Goal: Information Seeking & Learning: Learn about a topic

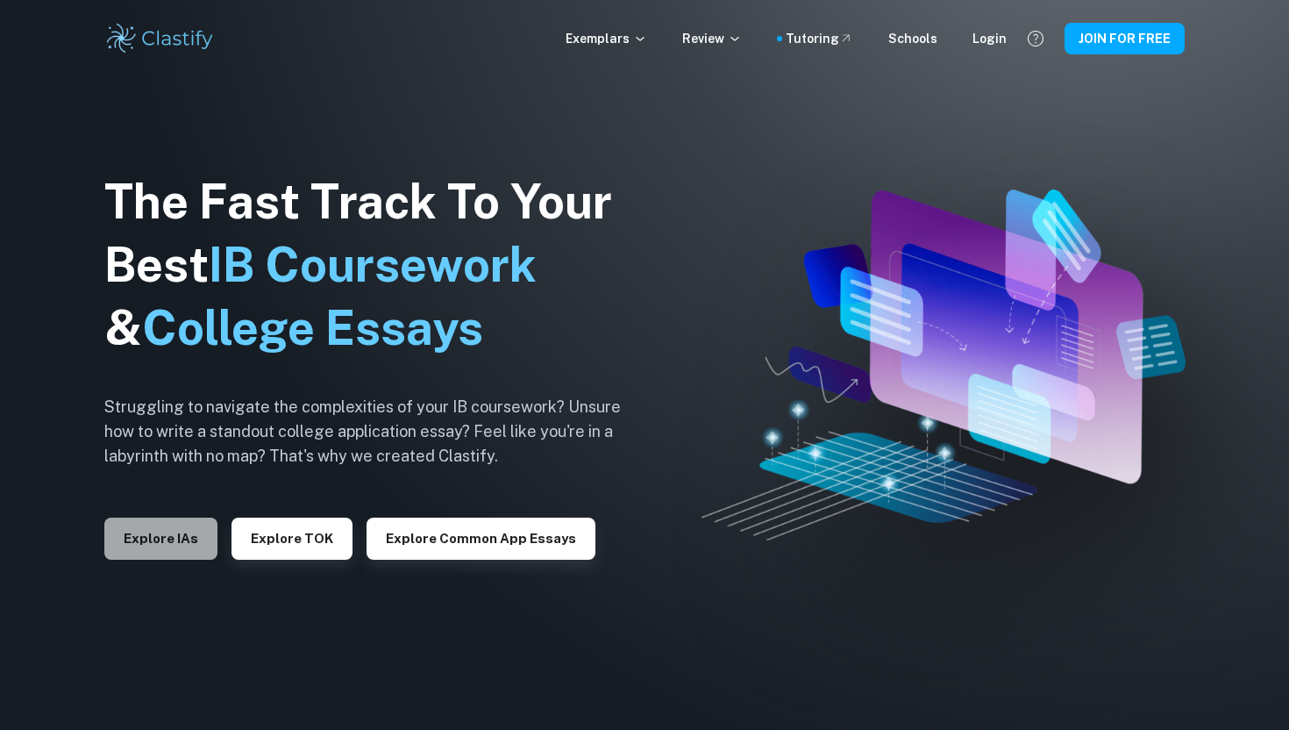
click at [174, 540] on button "Explore IAs" at bounding box center [160, 538] width 113 height 42
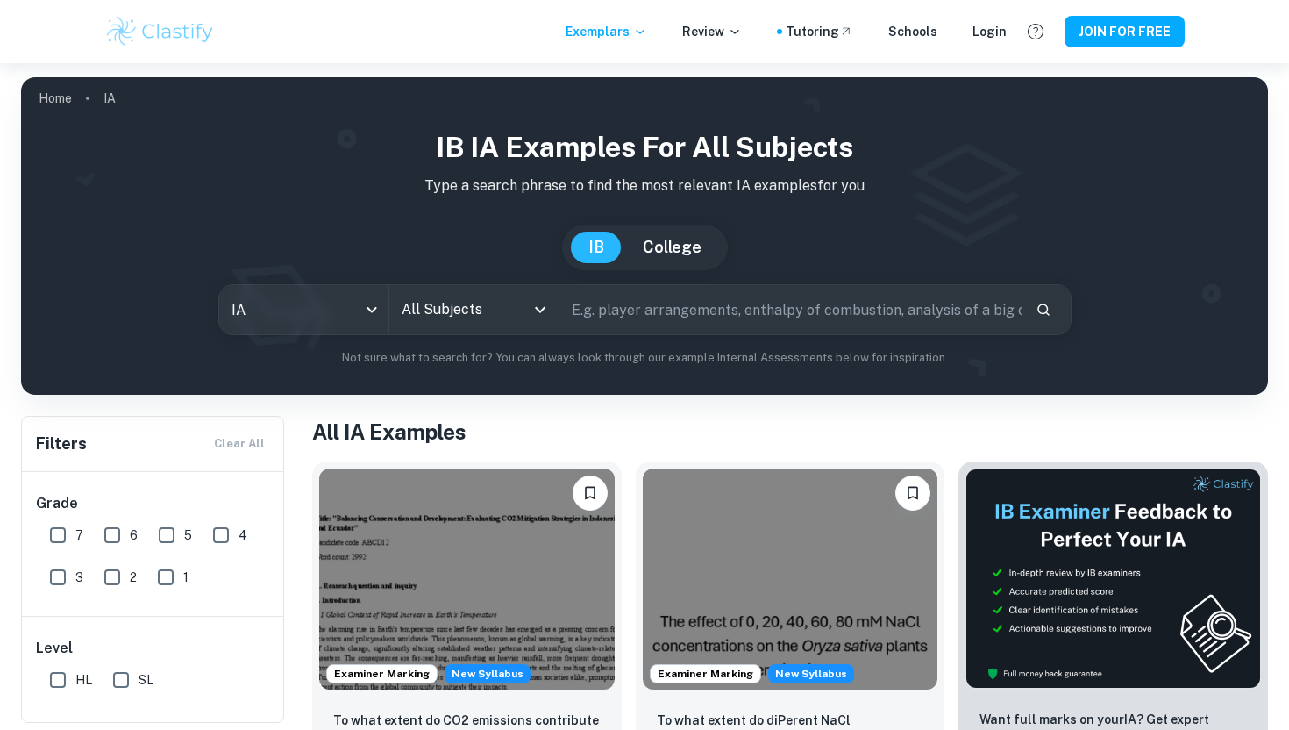
click at [669, 258] on button "College" at bounding box center [672, 247] width 94 height 32
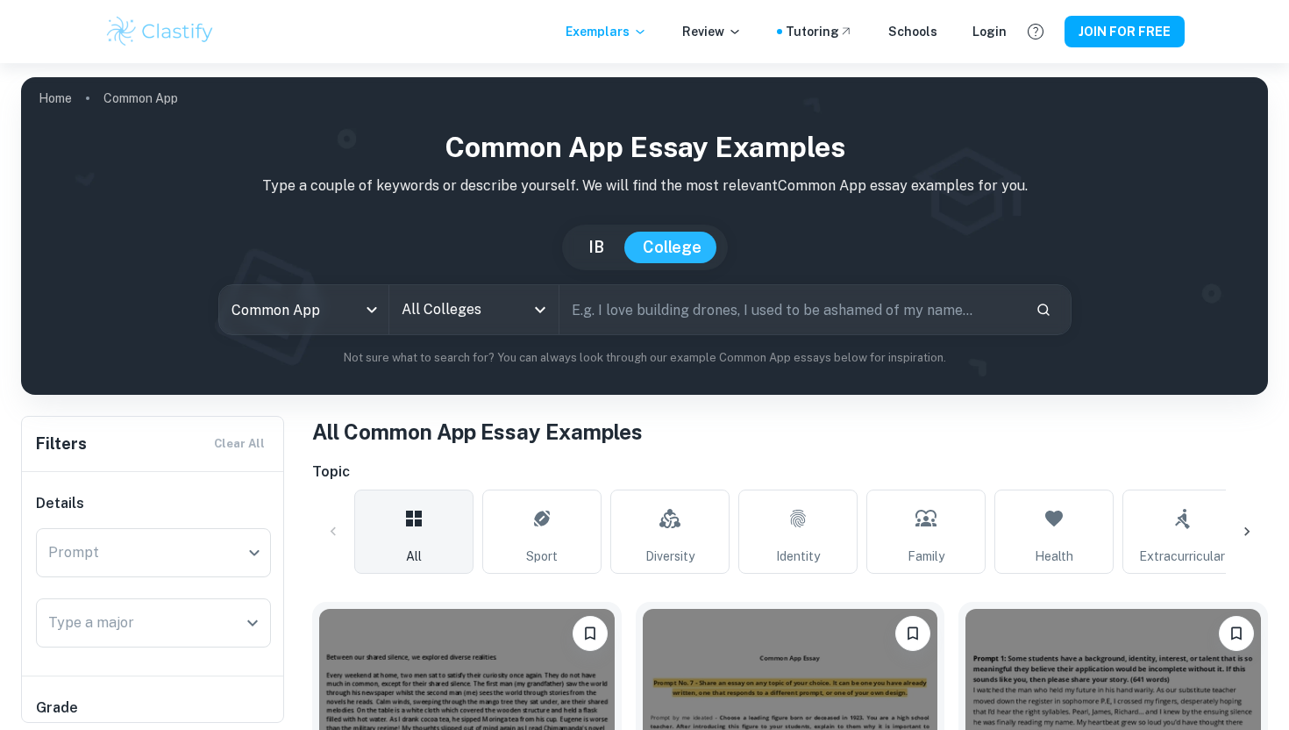
click at [617, 259] on button "IB" at bounding box center [596, 247] width 51 height 32
type input "ia"
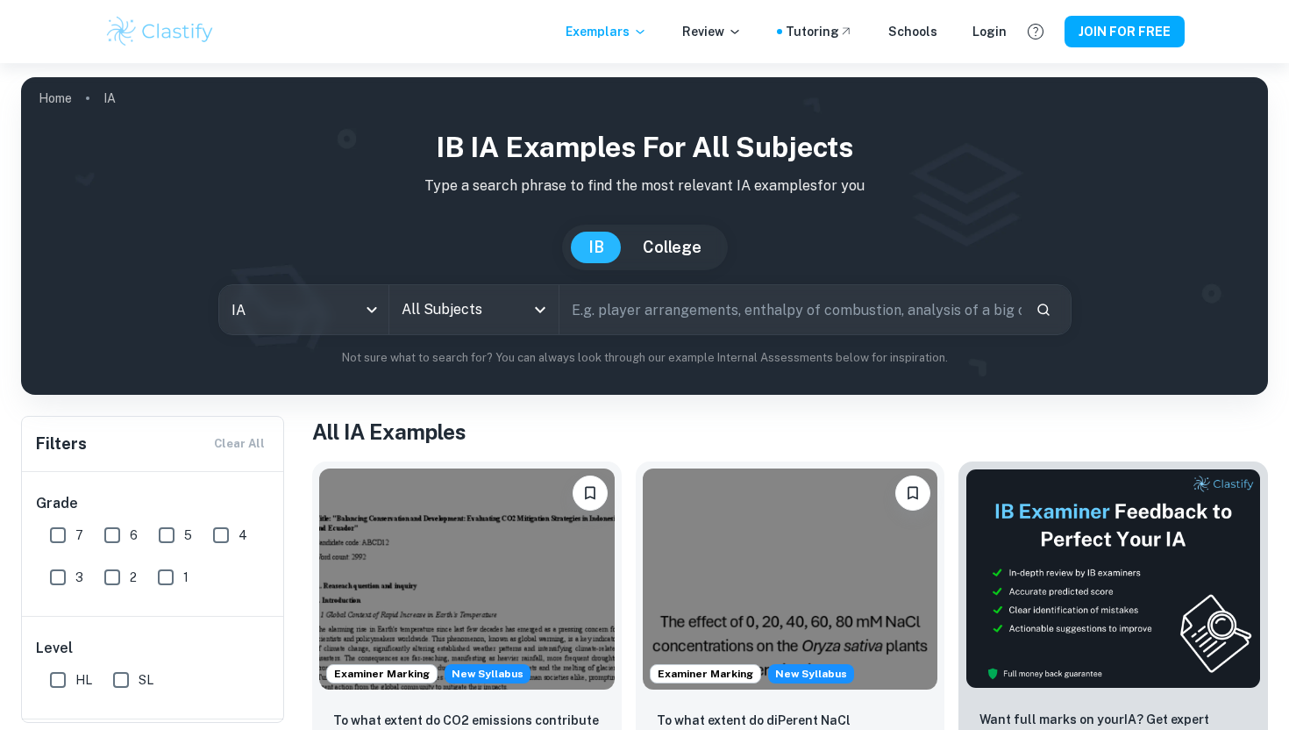
click at [526, 314] on div "All Subjects" at bounding box center [473, 309] width 169 height 49
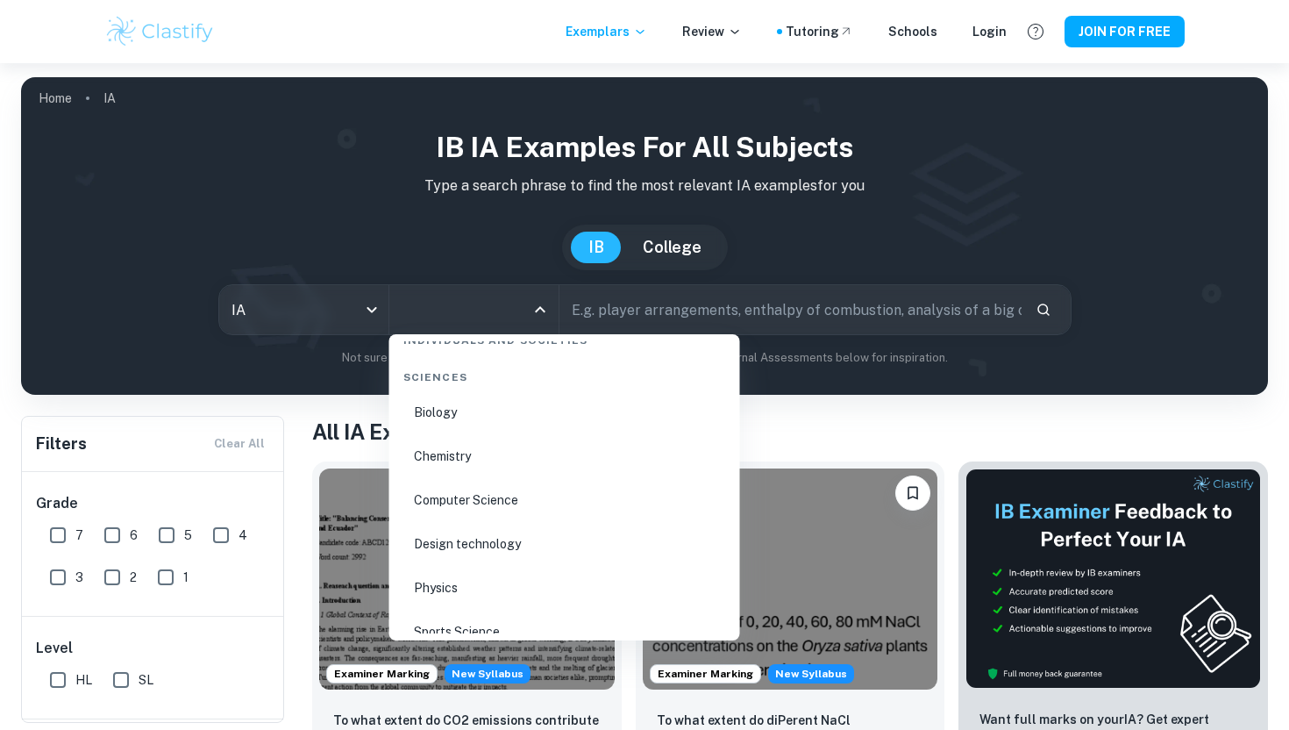
scroll to position [2709, 0]
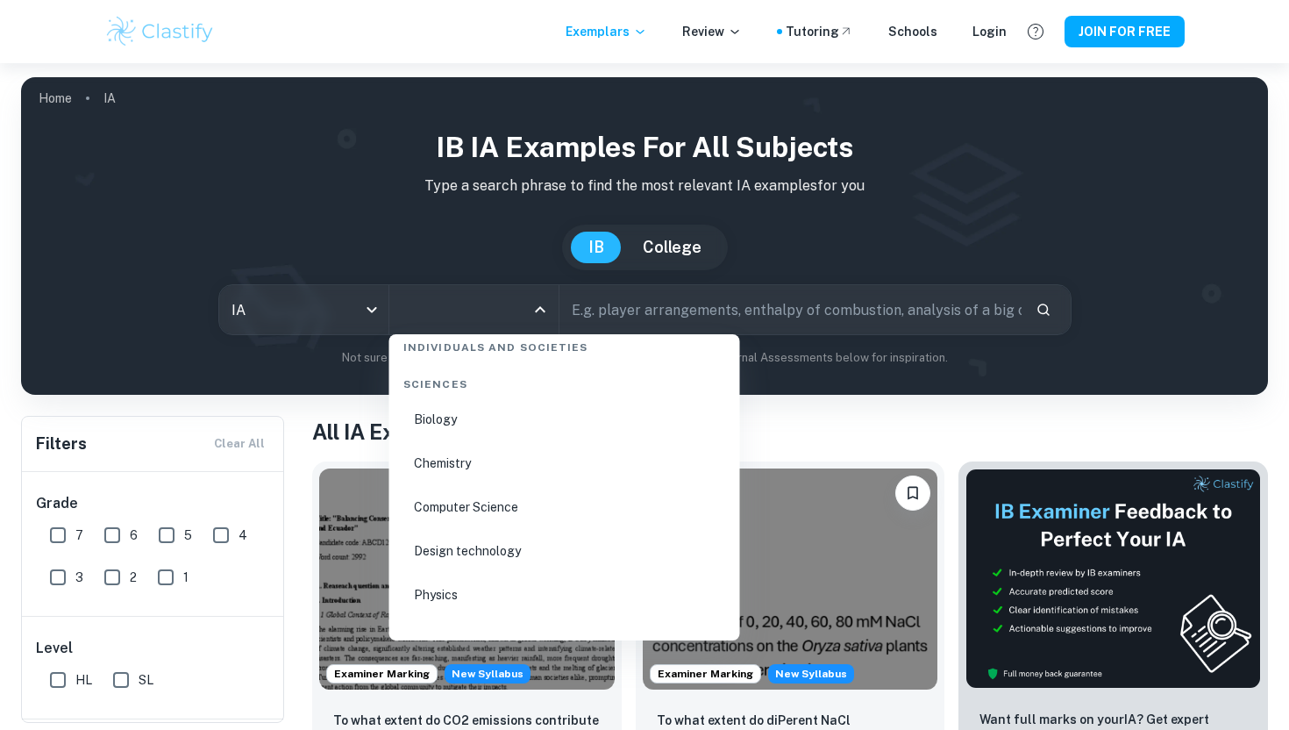
click at [509, 465] on li "Chemistry" at bounding box center [564, 463] width 337 height 40
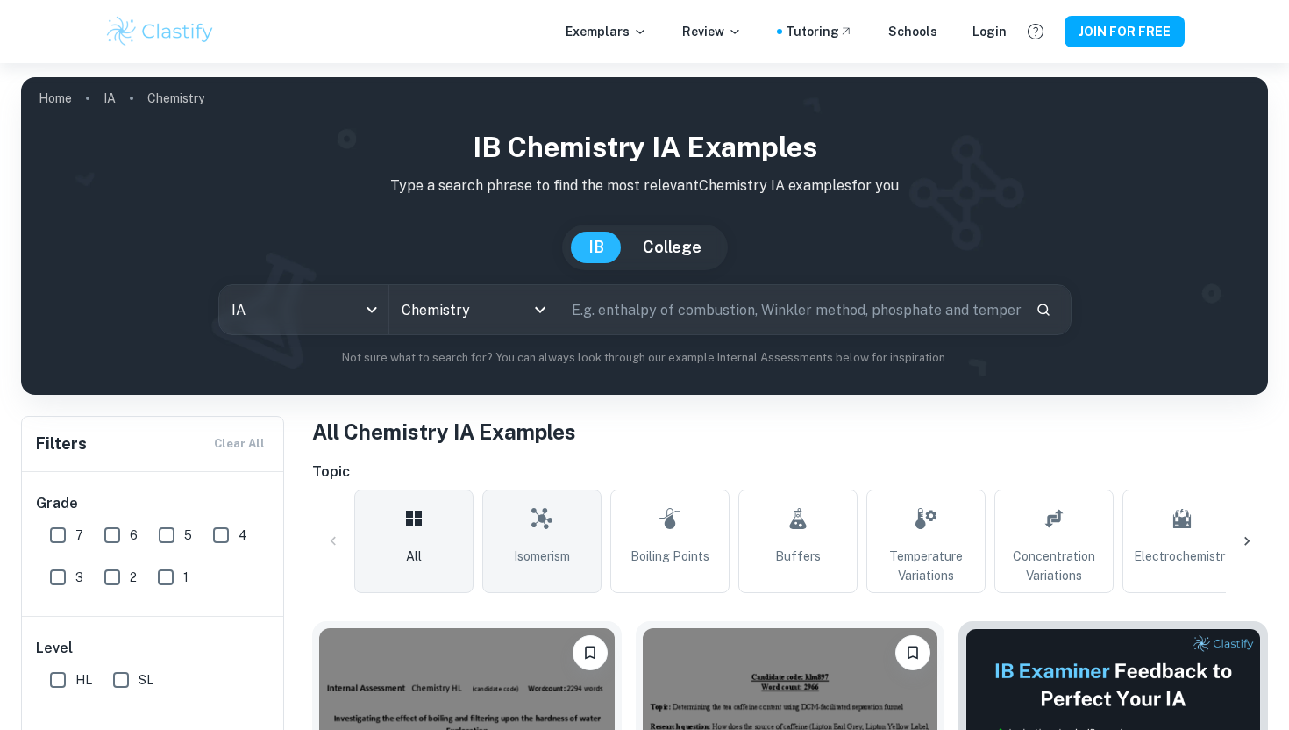
scroll to position [181, 0]
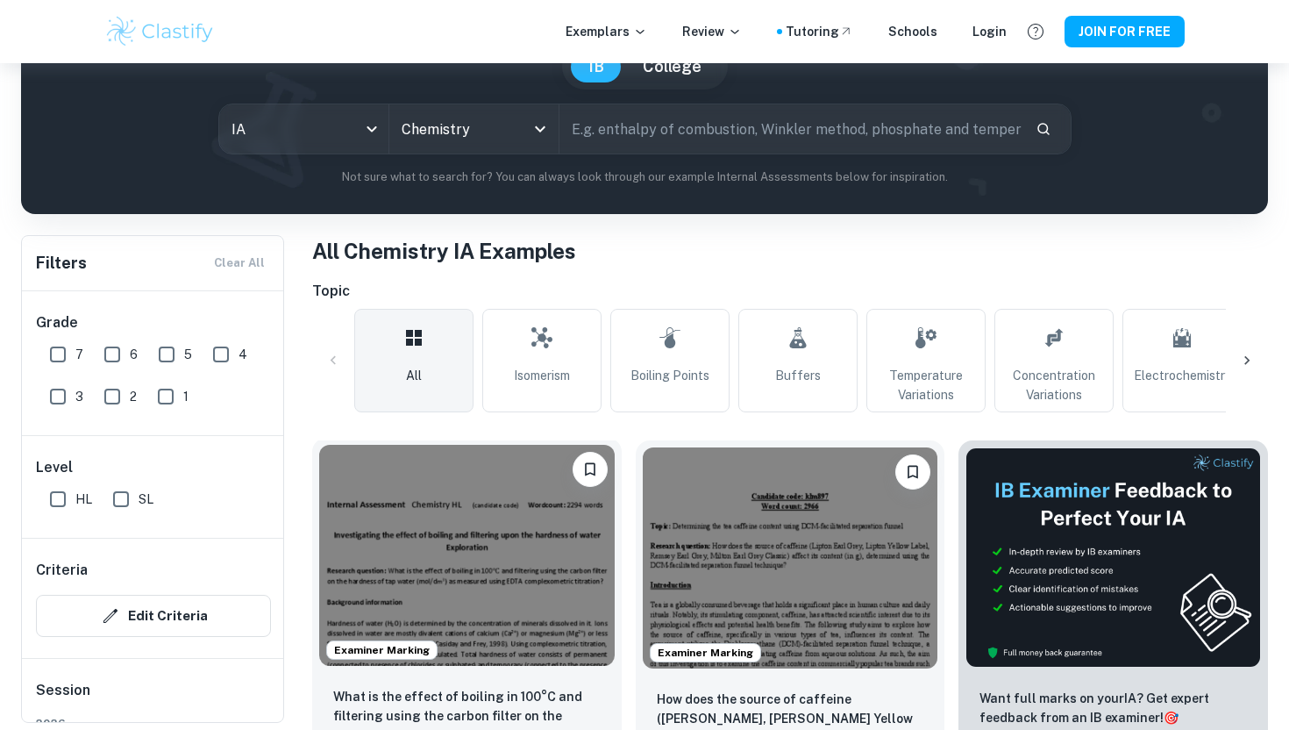
click at [523, 560] on img at bounding box center [466, 555] width 295 height 221
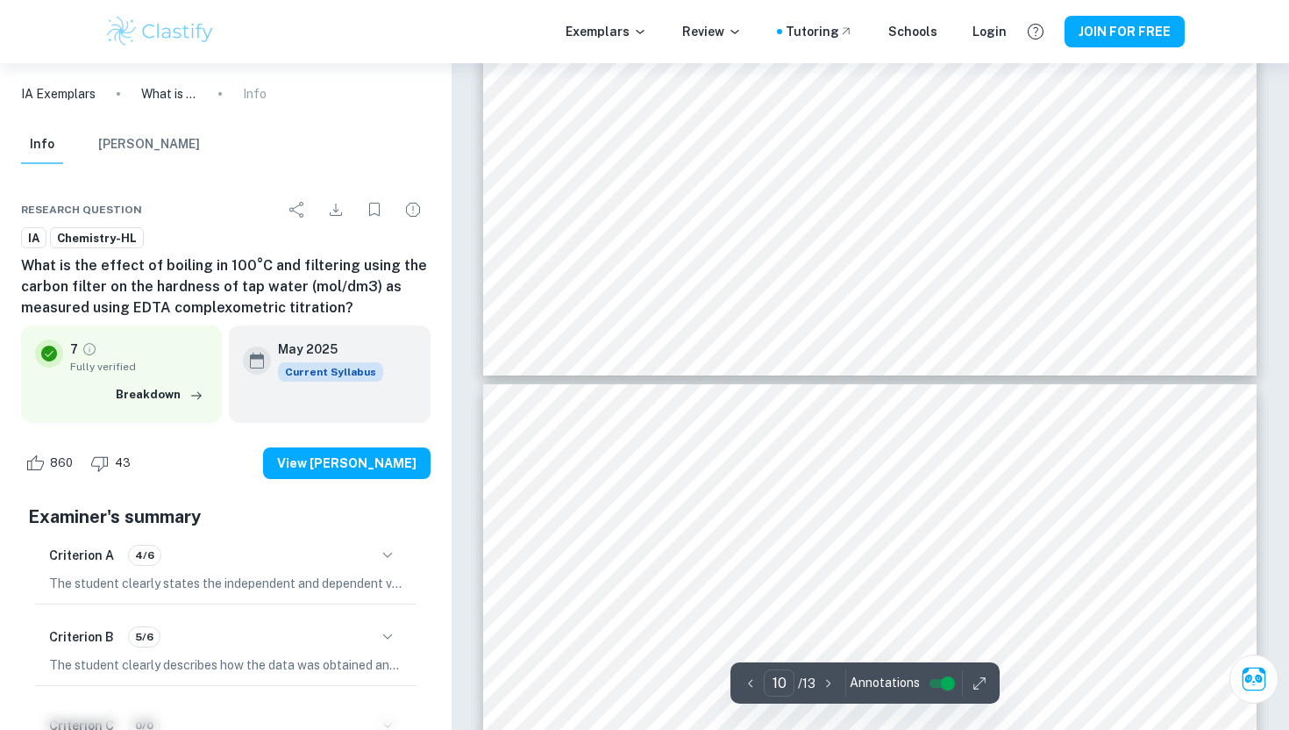
scroll to position [10185, 0]
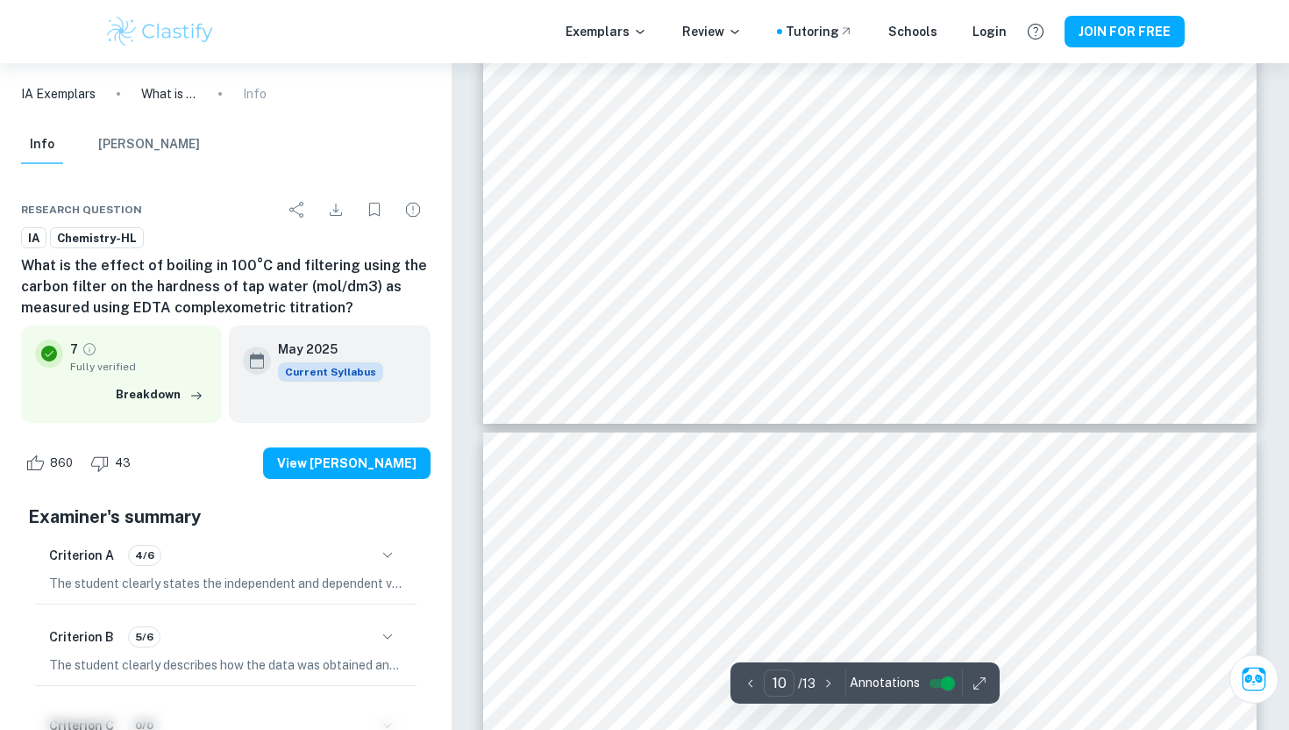
type input "11"
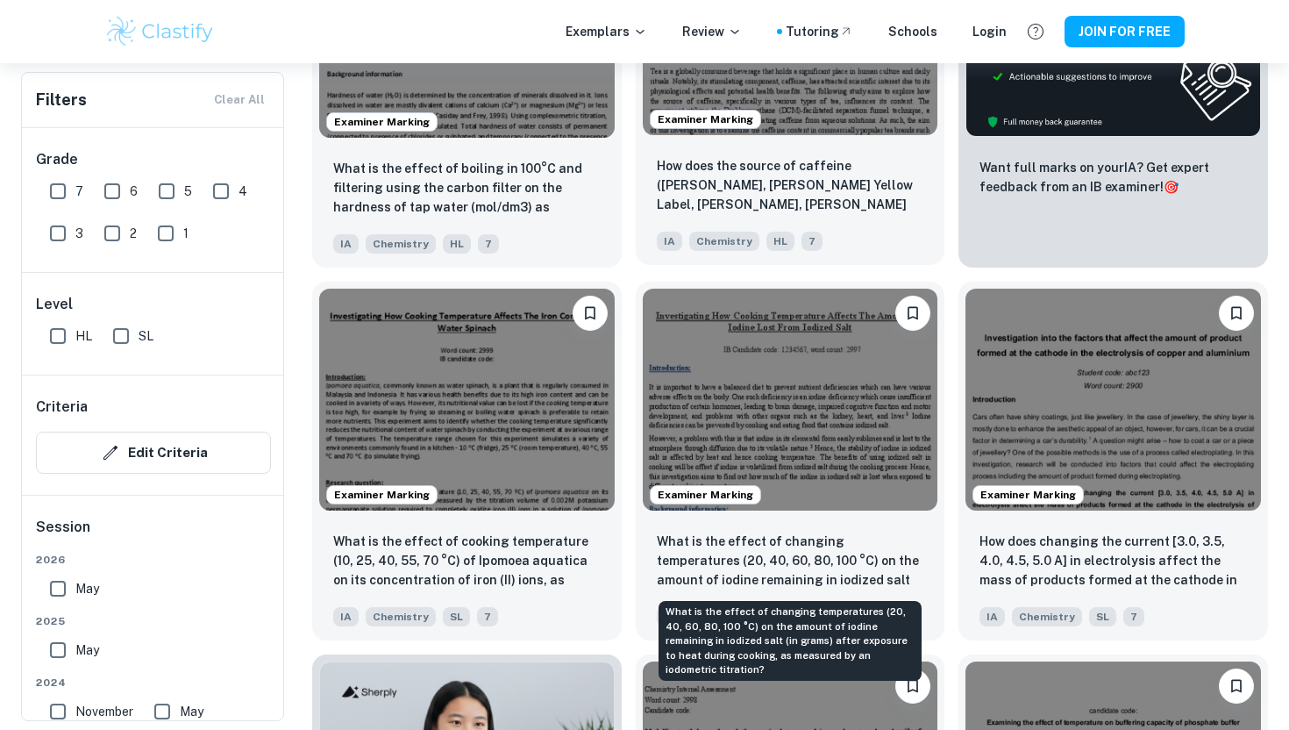
scroll to position [712, 0]
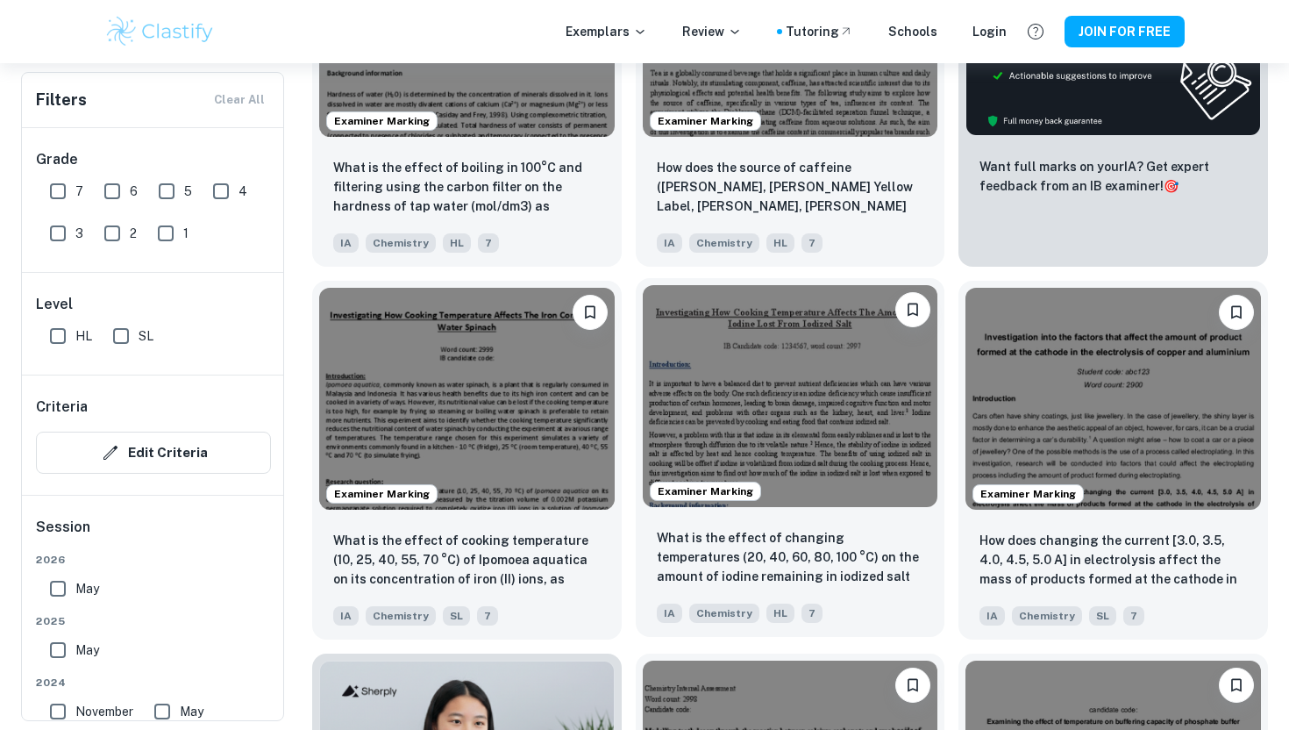
click at [817, 438] on img at bounding box center [790, 395] width 295 height 221
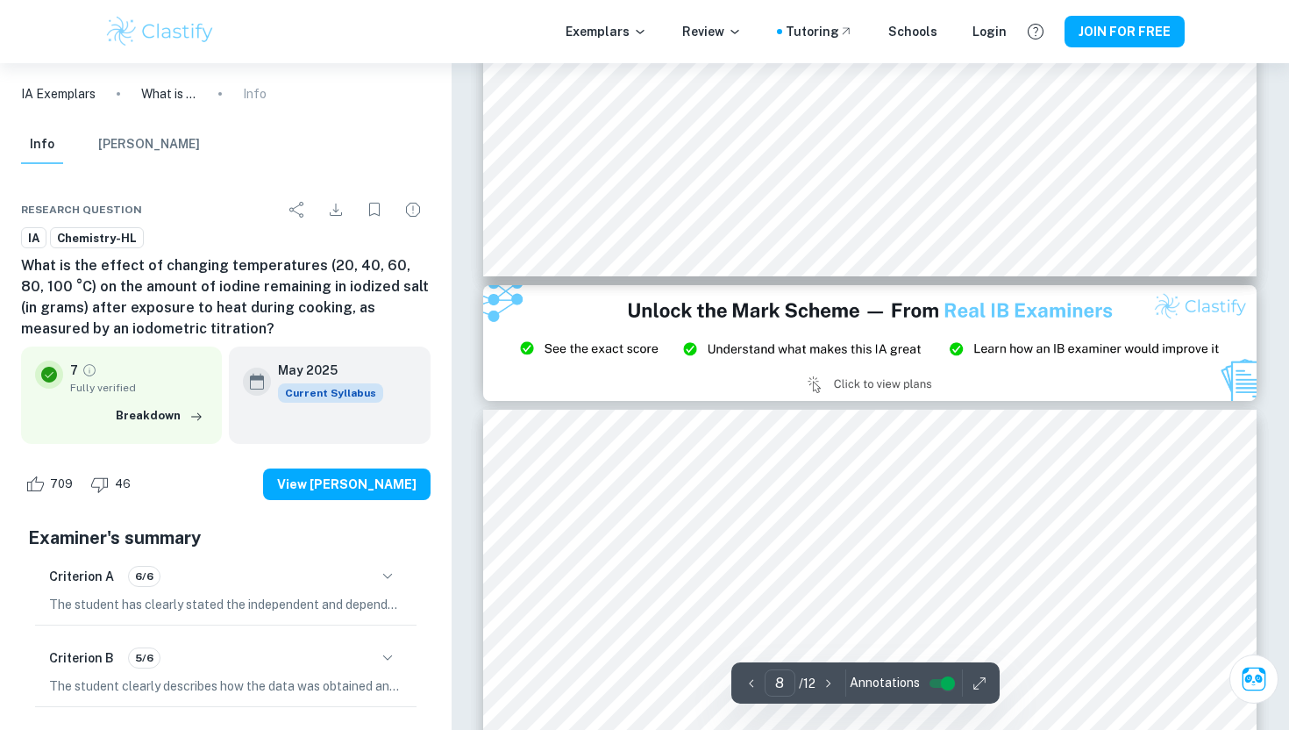
scroll to position [7959, 0]
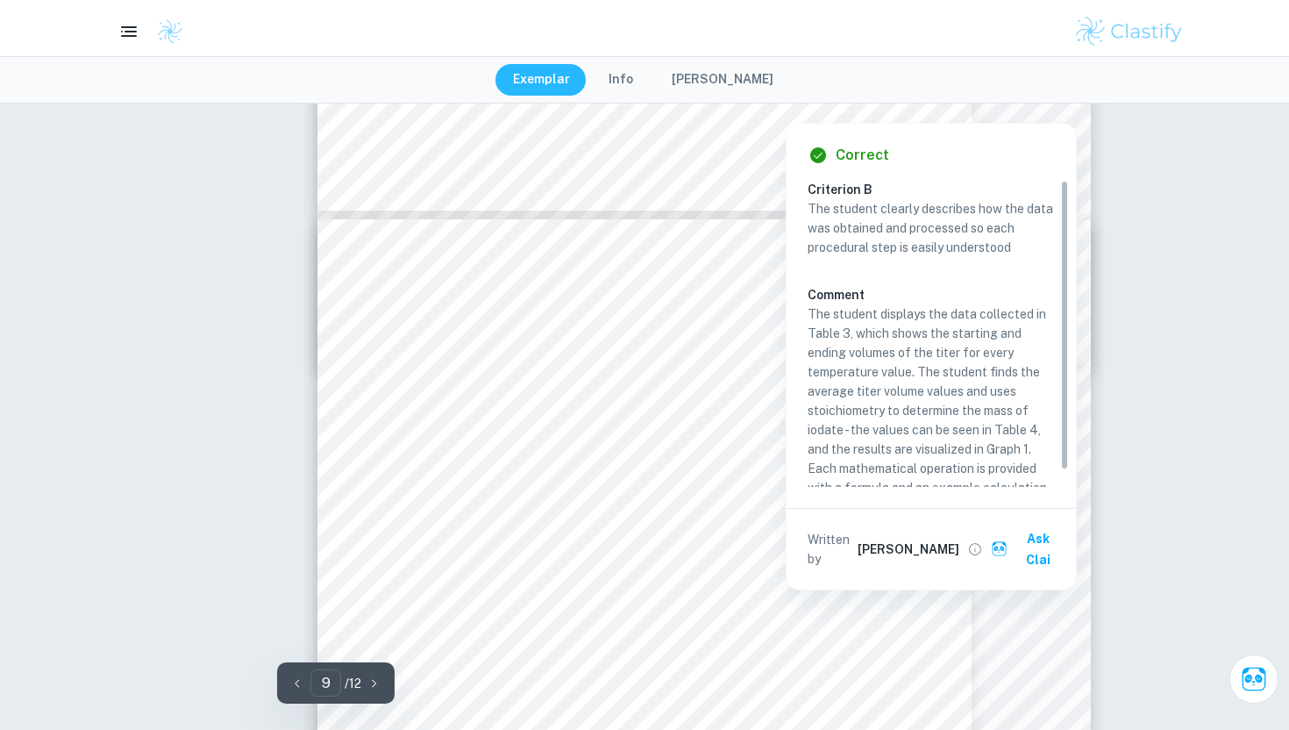
type input "10"
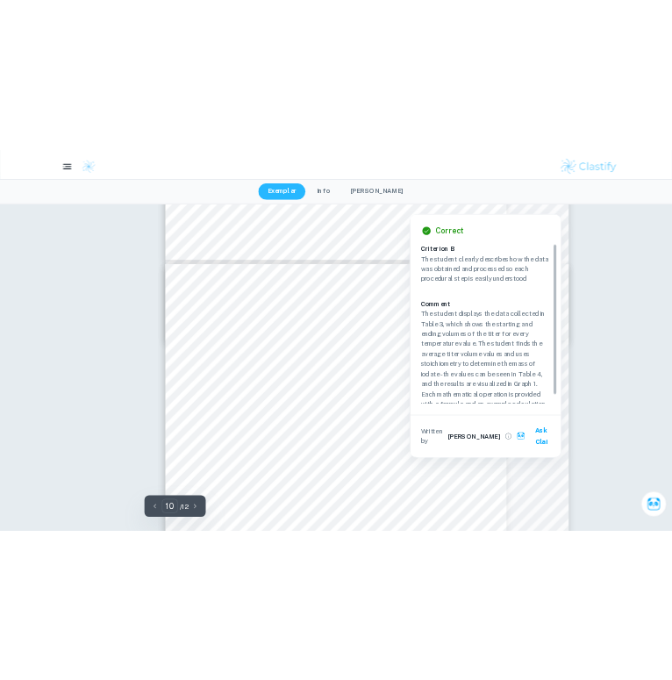
scroll to position [7848, 0]
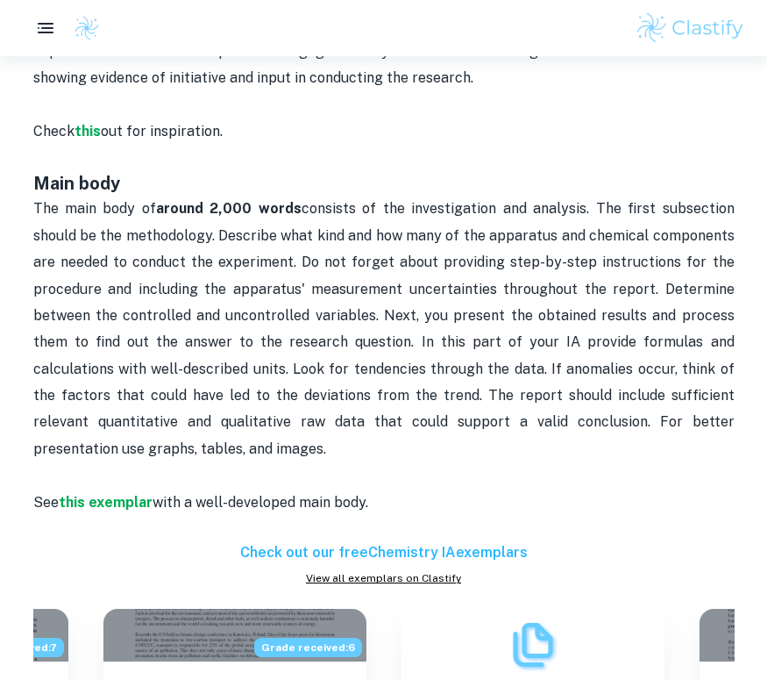
scroll to position [662, 0]
